Goal: Task Accomplishment & Management: Use online tool/utility

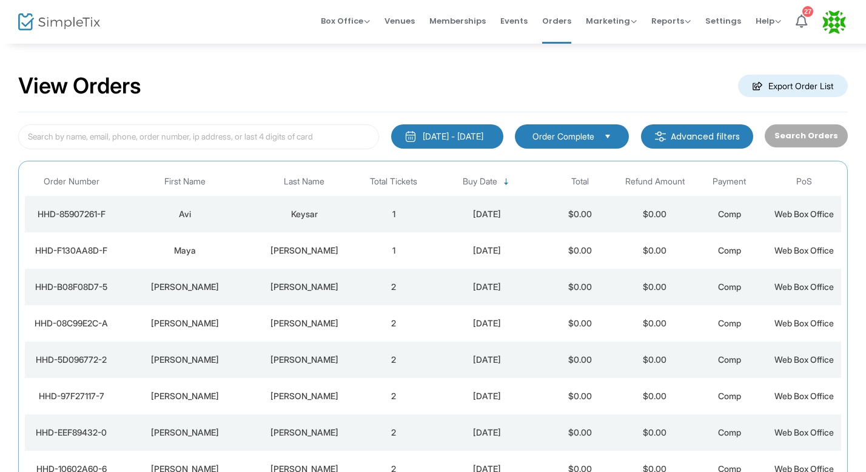
click at [310, 286] on div "[PERSON_NAME]" at bounding box center [304, 287] width 98 height 12
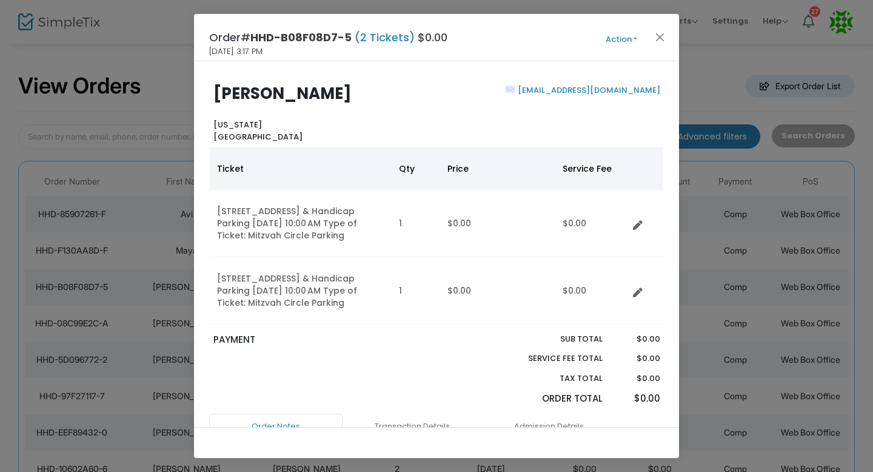
click at [613, 43] on button "Action" at bounding box center [621, 39] width 73 height 13
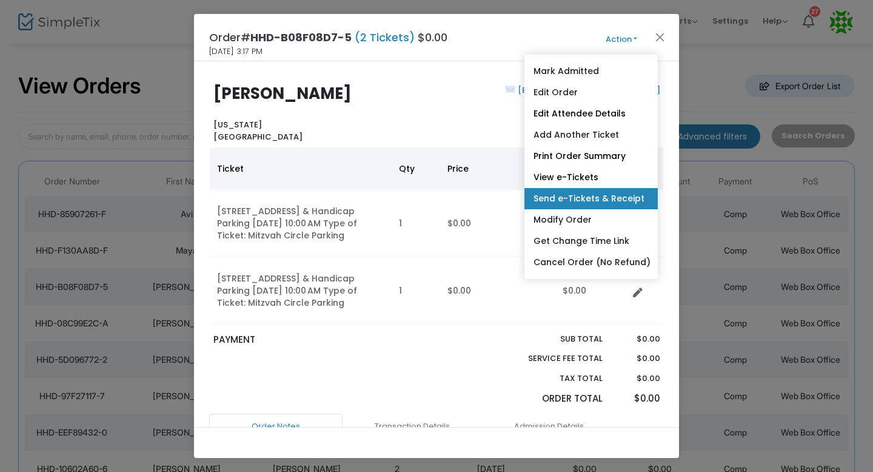
click at [559, 196] on link "Send e-Tickets & Receipt" at bounding box center [591, 198] width 133 height 21
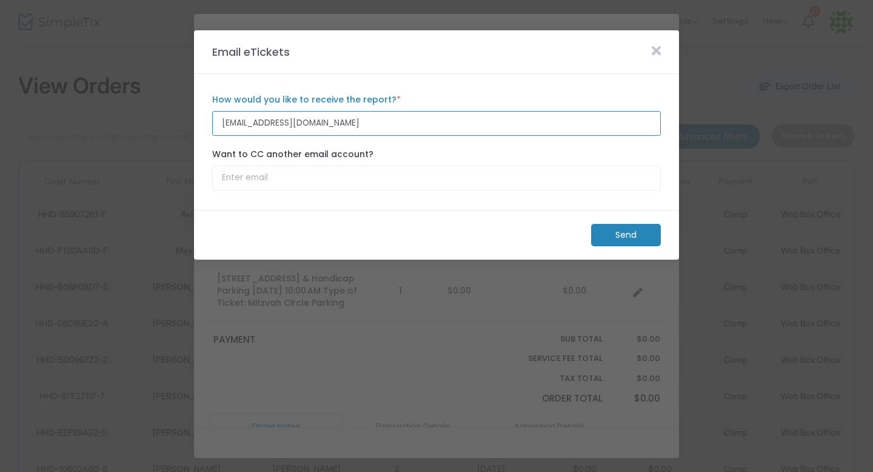
click at [380, 121] on input "[EMAIL_ADDRESS][DOMAIN_NAME]" at bounding box center [436, 123] width 449 height 25
paste input "m"
type input "[EMAIL_ADDRESS][DOMAIN_NAME]"
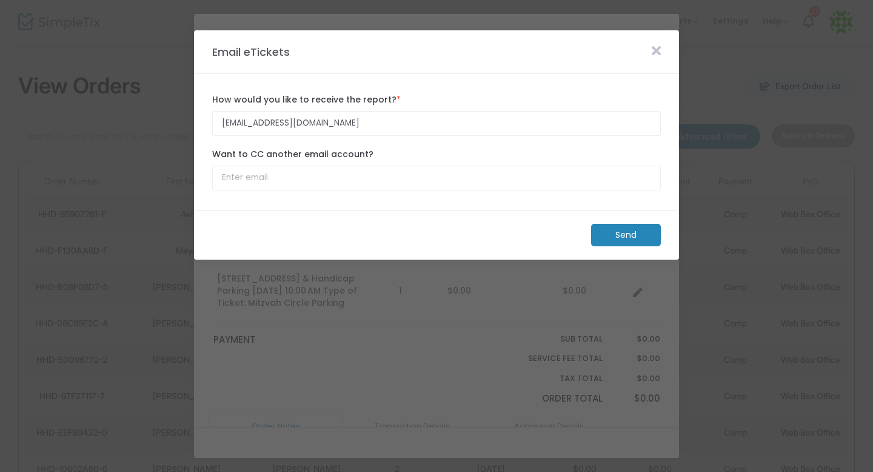
click at [617, 236] on m-button "Send" at bounding box center [626, 235] width 70 height 22
